Goal: Check status: Check status

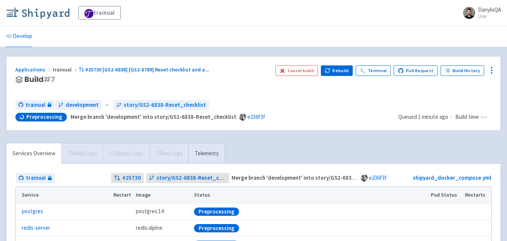
click at [47, 13] on img at bounding box center [37, 13] width 63 height 12
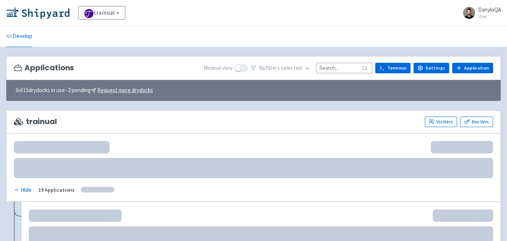
click at [334, 68] on input at bounding box center [344, 68] width 56 height 10
paste input "25682"
type input "25682"
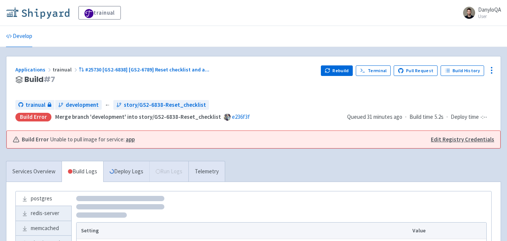
click at [45, 11] on img at bounding box center [37, 13] width 63 height 12
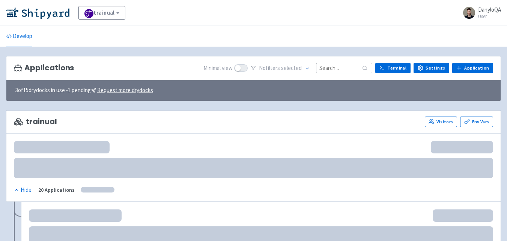
click at [340, 67] on input at bounding box center [344, 68] width 56 height 10
paste input "25682"
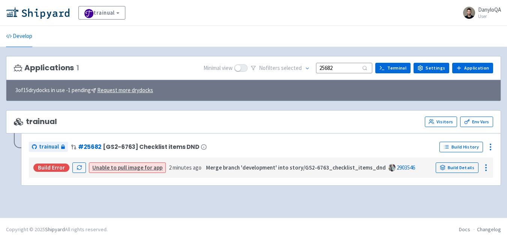
type input "25682"
